Goal: Navigation & Orientation: Find specific page/section

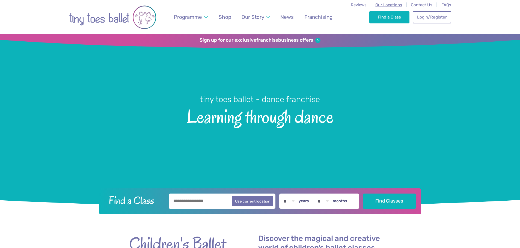
click at [385, 2] on span "Our Locations" at bounding box center [388, 4] width 27 height 5
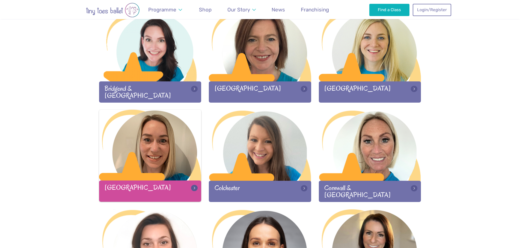
scroll to position [191, 0]
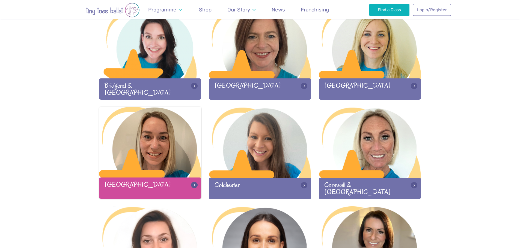
click at [138, 140] on div at bounding box center [150, 143] width 102 height 72
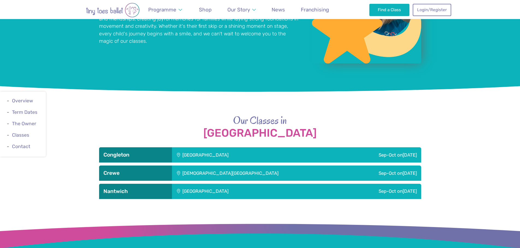
scroll to position [573, 0]
